Goal: Task Accomplishment & Management: Use online tool/utility

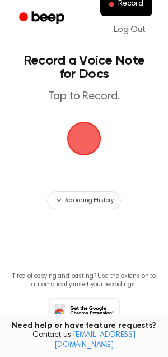
click at [86, 129] on span "button" at bounding box center [84, 139] width 34 height 34
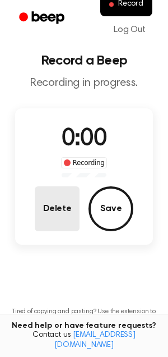
click at [73, 138] on span "0:00" at bounding box center [84, 139] width 45 height 24
click at [81, 138] on span "0:00" at bounding box center [84, 139] width 45 height 24
click at [74, 138] on span "0:00" at bounding box center [84, 139] width 45 height 24
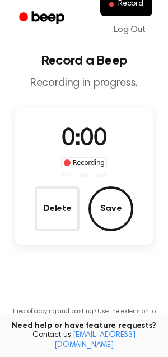
scroll to position [75, 0]
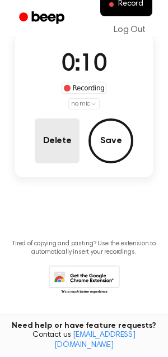
click at [49, 150] on button "Delete" at bounding box center [57, 140] width 45 height 45
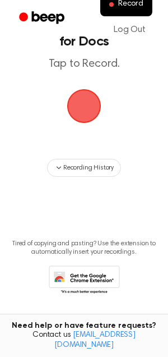
click at [96, 108] on span "button" at bounding box center [84, 106] width 38 height 38
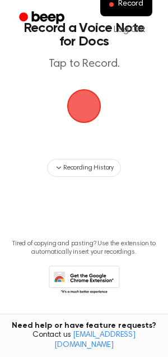
scroll to position [0, 0]
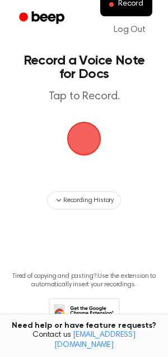
click at [78, 133] on span "button" at bounding box center [84, 139] width 36 height 36
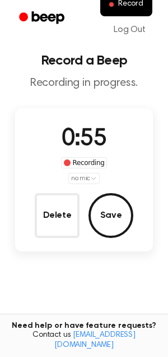
click at [86, 149] on span "0:55" at bounding box center [84, 139] width 45 height 24
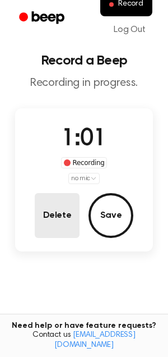
click at [51, 216] on button "Delete" at bounding box center [57, 215] width 45 height 45
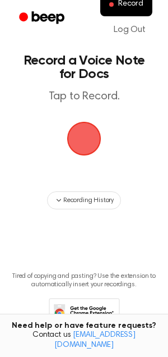
click at [73, 150] on span "button" at bounding box center [84, 138] width 47 height 47
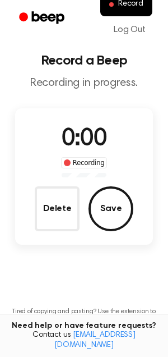
click at [73, 150] on span "0:00" at bounding box center [84, 139] width 45 height 24
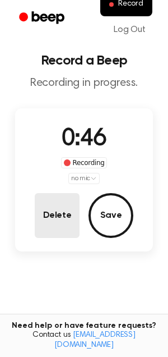
click at [49, 205] on button "Delete" at bounding box center [57, 215] width 45 height 45
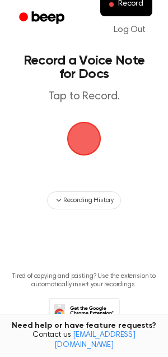
click at [85, 138] on span "button" at bounding box center [84, 139] width 34 height 34
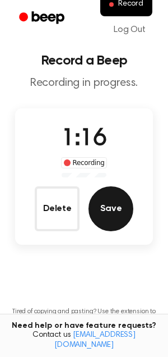
click at [100, 209] on button "Save" at bounding box center [111, 208] width 45 height 45
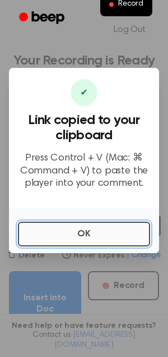
click at [49, 233] on button "OK" at bounding box center [84, 233] width 132 height 25
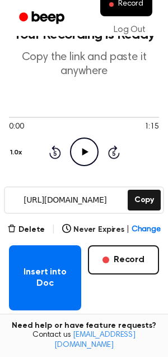
scroll to position [30, 0]
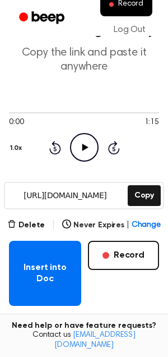
click at [82, 148] on icon at bounding box center [85, 147] width 6 height 7
click at [112, 148] on icon "Skip 5 seconds" at bounding box center [114, 147] width 12 height 15
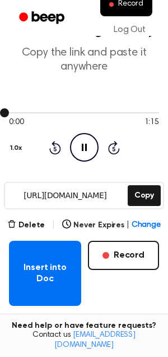
drag, startPoint x: 11, startPoint y: 112, endPoint x: 96, endPoint y: 115, distance: 85.3
click at [96, 115] on div at bounding box center [84, 112] width 150 height 9
click at [76, 150] on icon "Pause Audio" at bounding box center [84, 147] width 29 height 29
click at [90, 147] on icon "Play Audio" at bounding box center [84, 147] width 29 height 29
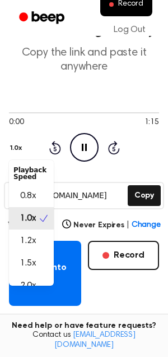
click at [16, 149] on button "1.0x" at bounding box center [17, 147] width 17 height 19
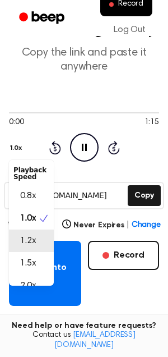
scroll to position [13, 0]
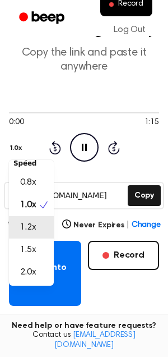
click at [26, 243] on span "1.5x" at bounding box center [28, 249] width 16 height 13
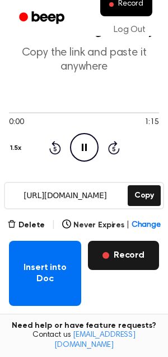
click at [127, 260] on button "Record" at bounding box center [123, 254] width 71 height 29
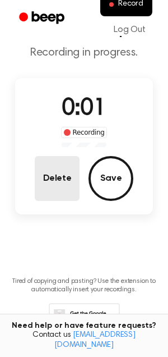
click at [67, 174] on button "Delete" at bounding box center [57, 178] width 45 height 45
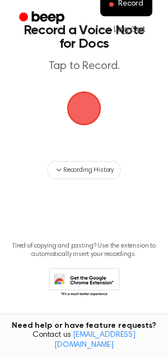
scroll to position [0, 0]
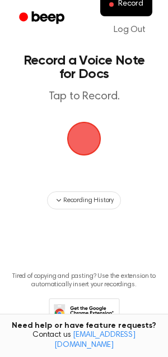
click at [77, 145] on span "button" at bounding box center [83, 138] width 41 height 41
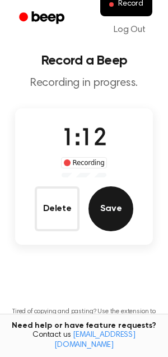
click at [108, 197] on button "Save" at bounding box center [111, 208] width 45 height 45
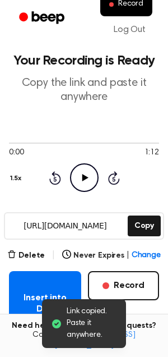
click at [66, 221] on input "[URL][DOMAIN_NAME]" at bounding box center [65, 225] width 121 height 25
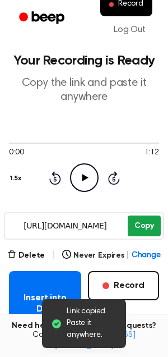
click at [137, 222] on button "Copy" at bounding box center [144, 225] width 33 height 21
